Goal: Navigation & Orientation: Find specific page/section

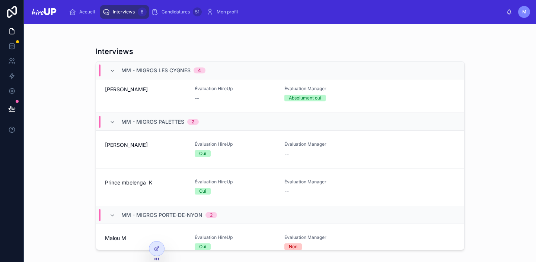
scroll to position [165, 0]
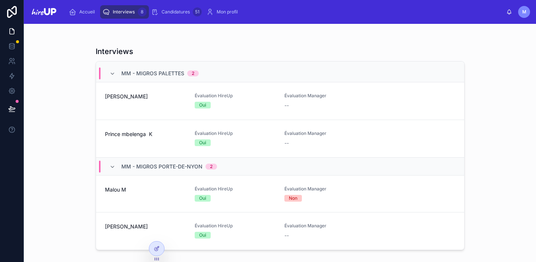
click at [111, 235] on div "[PERSON_NAME]" at bounding box center [145, 231] width 81 height 16
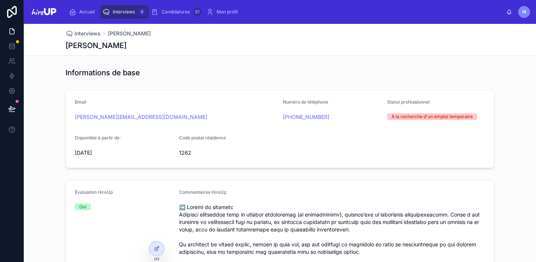
click at [124, 10] on span "Interviews" at bounding box center [124, 12] width 22 height 6
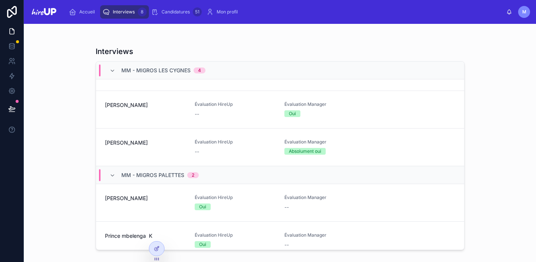
scroll to position [165, 0]
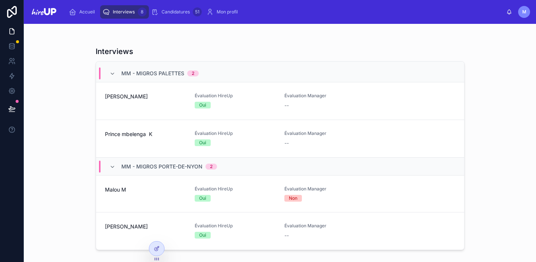
click at [126, 198] on div "Malou M" at bounding box center [145, 194] width 81 height 16
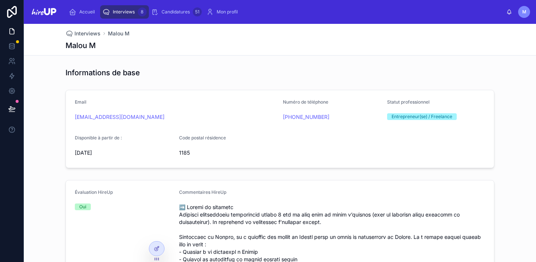
click at [122, 2] on div "Accueil Interviews 8 Candidatures 51 Mon profil M Mathilde de Lame" at bounding box center [280, 12] width 512 height 24
click at [122, 13] on span "Interviews" at bounding box center [124, 12] width 22 height 6
